Goal: Transaction & Acquisition: Purchase product/service

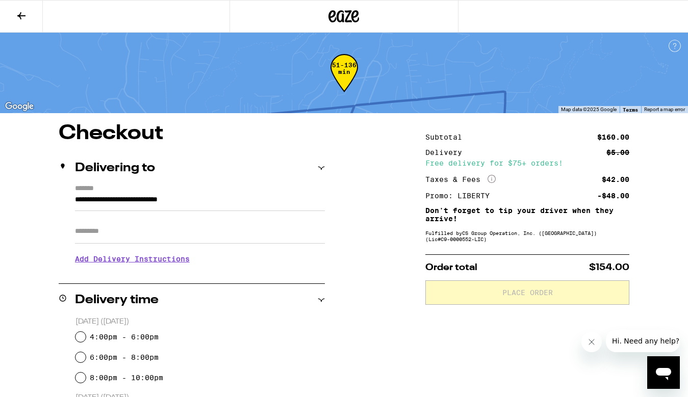
click at [344, 10] on icon at bounding box center [344, 16] width 31 height 18
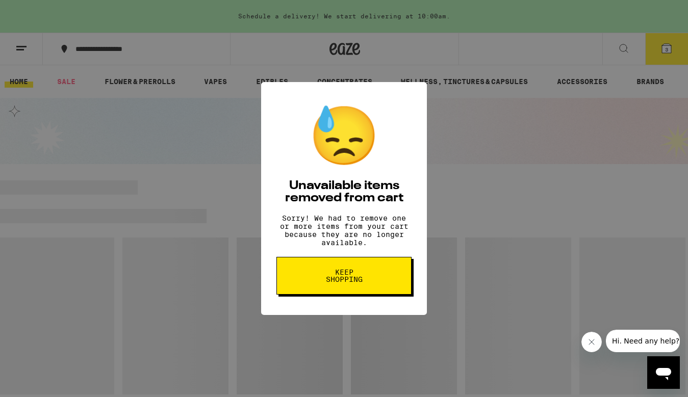
scroll to position [65, 0]
click at [370, 244] on div "😓 Unavailable items removed from cart Sorry! We had to remove one or more items…" at bounding box center [344, 199] width 166 height 234
click at [374, 228] on p "Sorry! We had to remove one or more items from your cart because they are no lo…" at bounding box center [343, 230] width 135 height 33
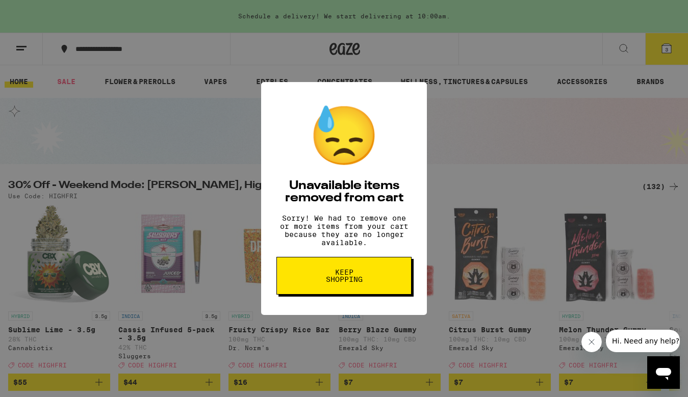
click at [343, 275] on span "Keep Shopping" at bounding box center [344, 276] width 53 height 14
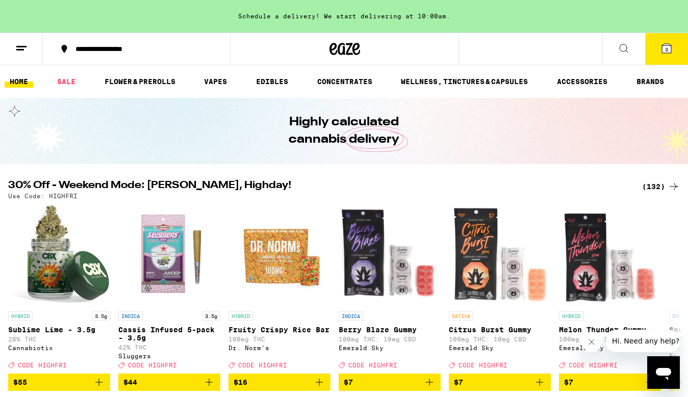
click at [658, 185] on div "(132)" at bounding box center [661, 187] width 38 height 12
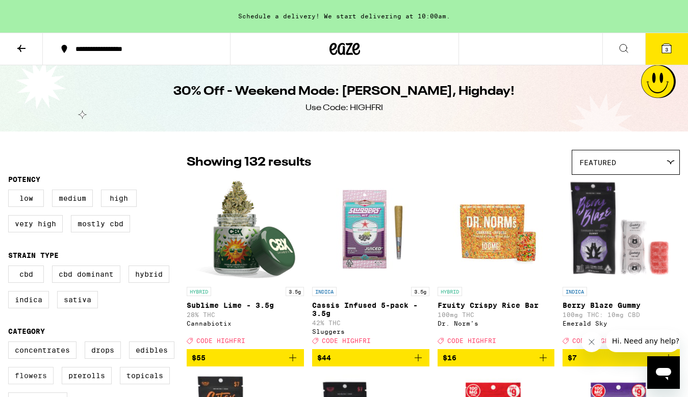
click at [48, 382] on label "Flowers" at bounding box center [30, 375] width 45 height 17
click at [11, 344] on input "Flowers" at bounding box center [10, 343] width 1 height 1
checkbox input "true"
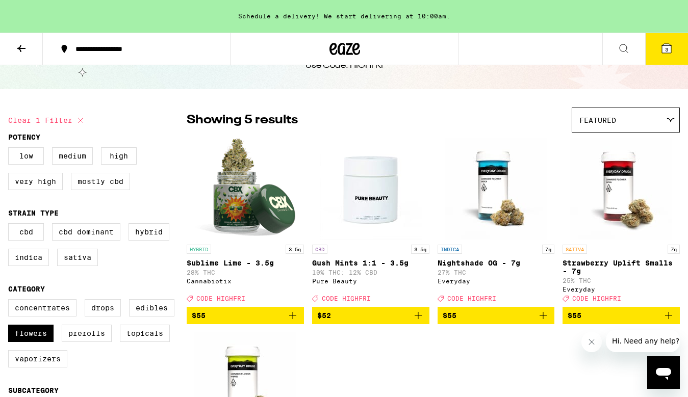
scroll to position [42, 0]
click at [275, 204] on img "Open page for Sublime Lime - 3.5g from Cannabiotix" at bounding box center [245, 189] width 102 height 102
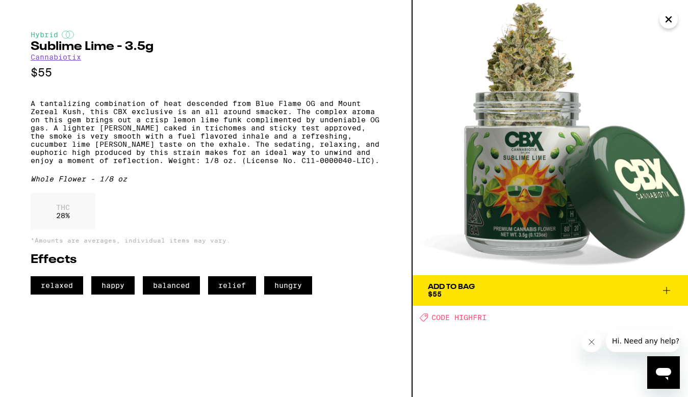
click at [442, 290] on div "Add To Bag $55" at bounding box center [451, 291] width 47 height 14
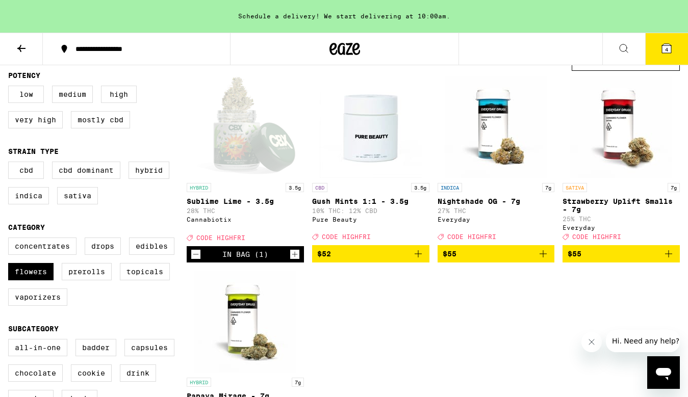
scroll to position [106, 0]
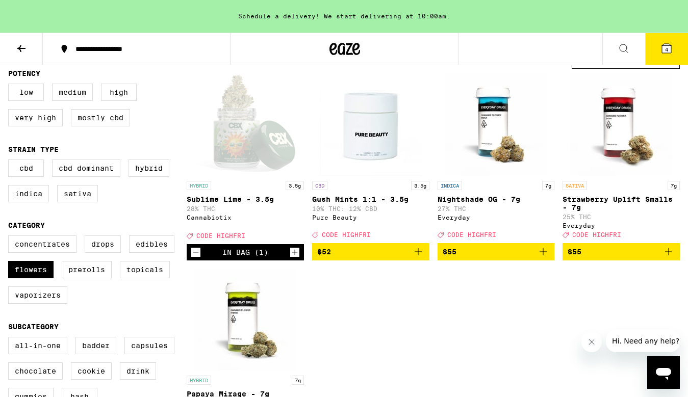
click at [499, 203] on p "Nightshade OG - 7g" at bounding box center [496, 199] width 117 height 8
click at [670, 258] on icon "Add to bag" at bounding box center [669, 252] width 12 height 12
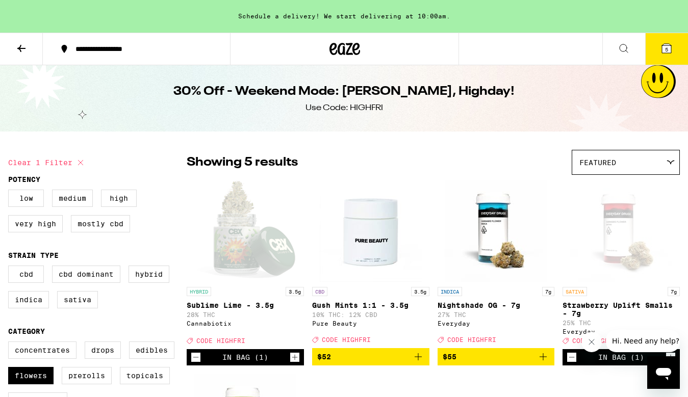
click at [664, 55] on button "5" at bounding box center [666, 49] width 43 height 32
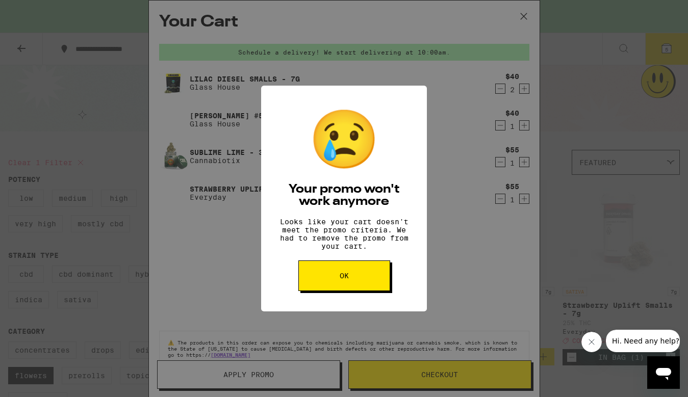
click at [364, 291] on button "OK" at bounding box center [344, 276] width 92 height 31
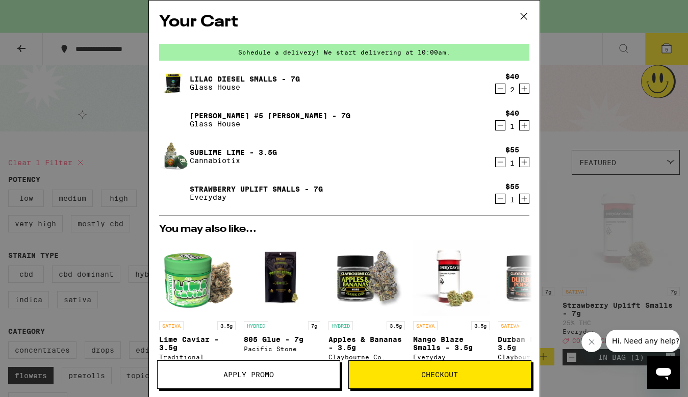
click at [497, 124] on icon "Decrement" at bounding box center [500, 125] width 9 height 12
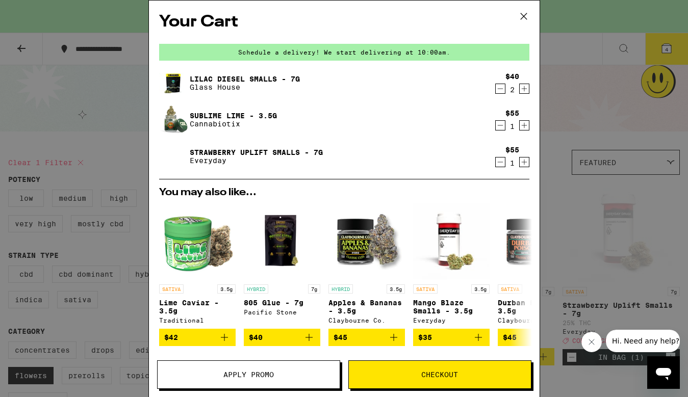
click at [502, 92] on icon "Decrement" at bounding box center [500, 89] width 9 height 12
click at [502, 91] on icon "Decrement" at bounding box center [500, 89] width 9 height 12
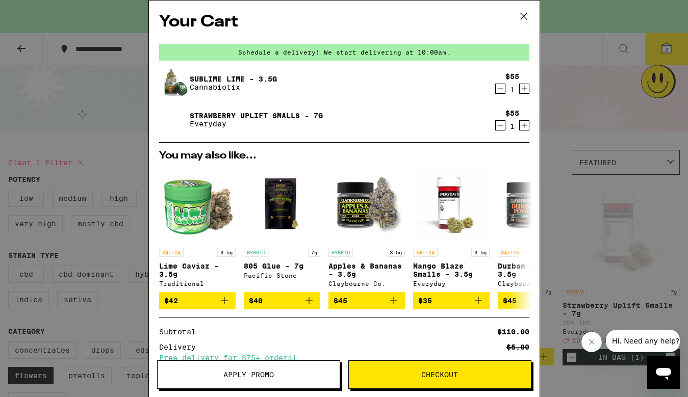
click at [581, 88] on div "Your Cart Schedule a delivery! We start delivering at 10:00am. Sublime Lime - 3…" at bounding box center [344, 198] width 688 height 397
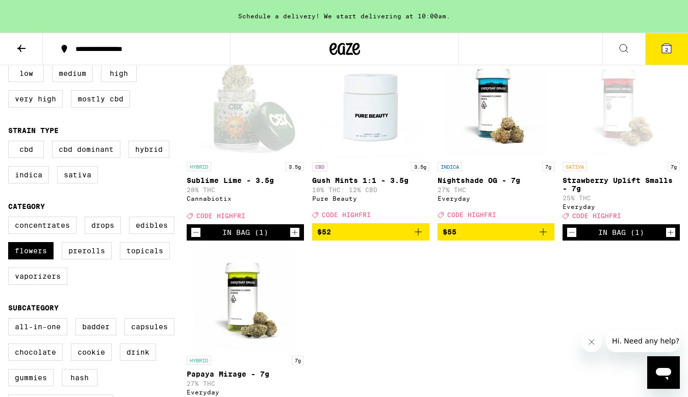
scroll to position [210, 0]
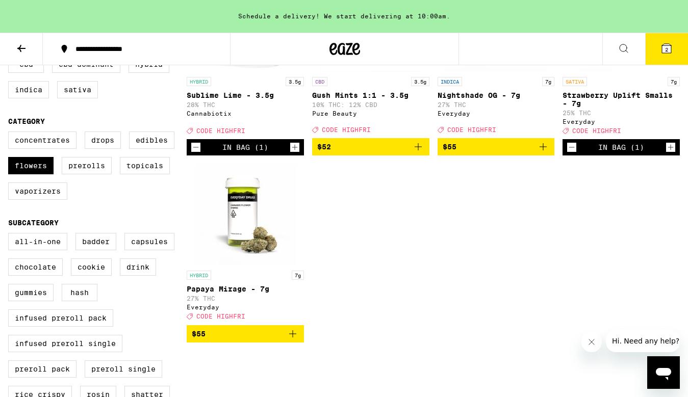
click at [671, 53] on icon at bounding box center [666, 48] width 9 height 9
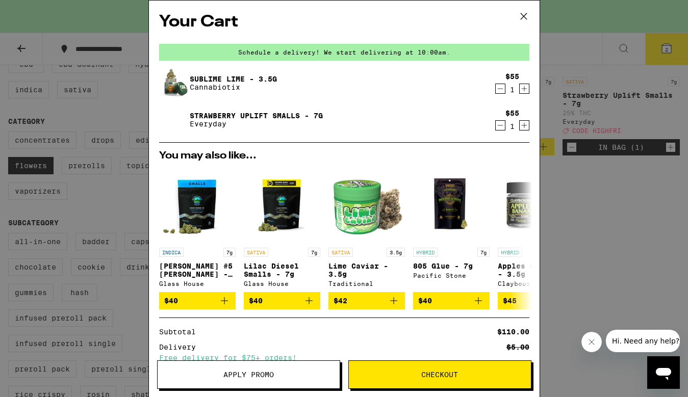
click at [583, 39] on div "Your Cart Schedule a delivery! We start delivering at 10:00am. Sublime Lime - 3…" at bounding box center [344, 198] width 688 height 397
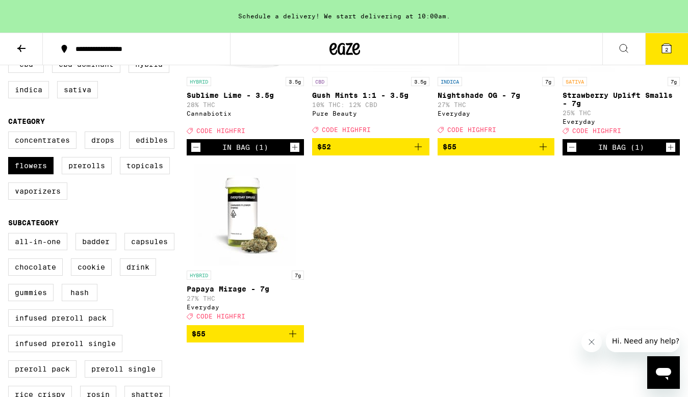
scroll to position [208, 0]
